Goal: Task Accomplishment & Management: Use online tool/utility

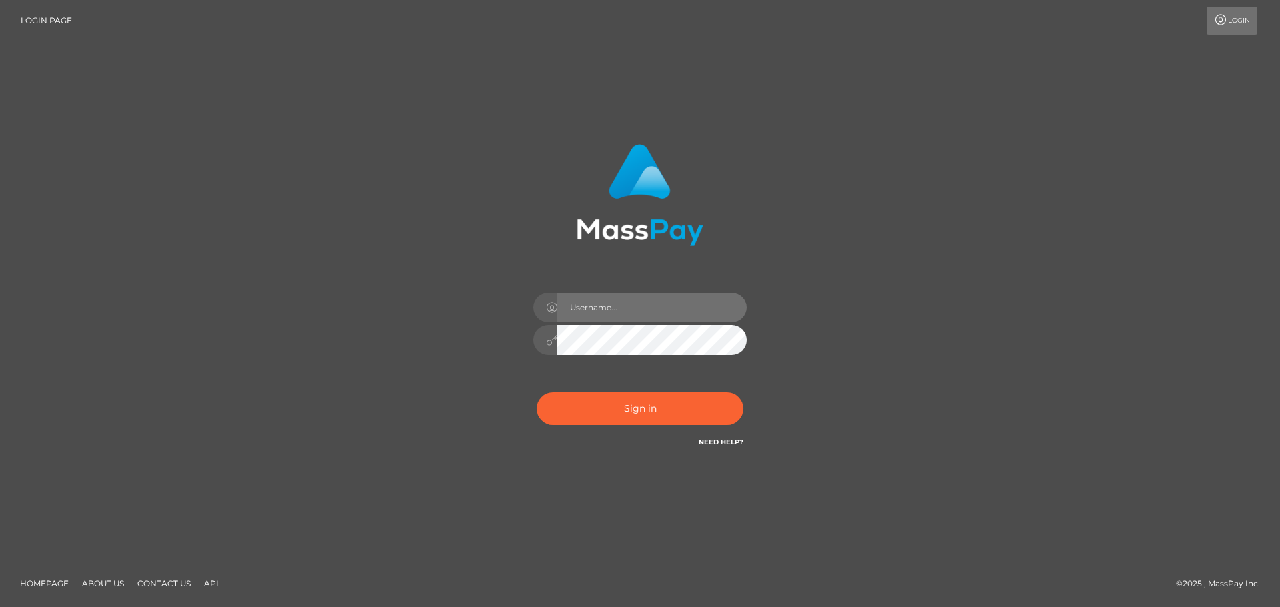
click at [662, 307] on input "text" at bounding box center [651, 308] width 189 height 30
type input "Kriska.Silversocial"
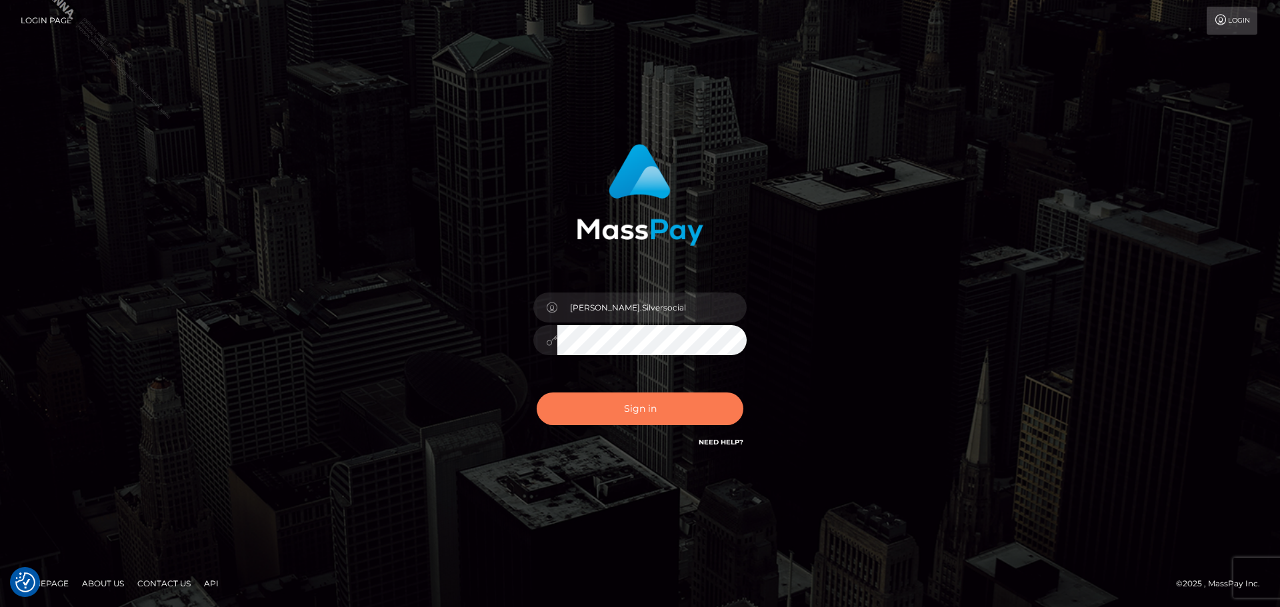
click at [639, 413] on button "Sign in" at bounding box center [640, 409] width 207 height 33
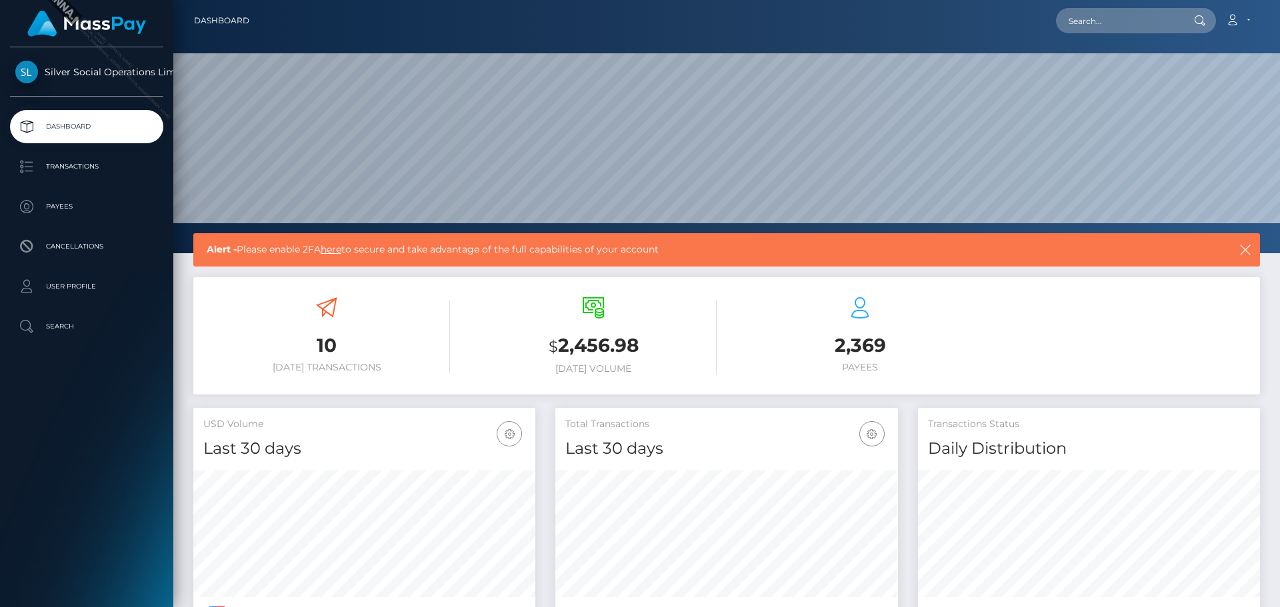
scroll to position [237, 343]
drag, startPoint x: 561, startPoint y: 343, endPoint x: 639, endPoint y: 340, distance: 78.7
click at [639, 340] on h3 "$ 2,456.98" at bounding box center [593, 346] width 247 height 27
copy h3 "2,456.98"
